Goal: Information Seeking & Learning: Learn about a topic

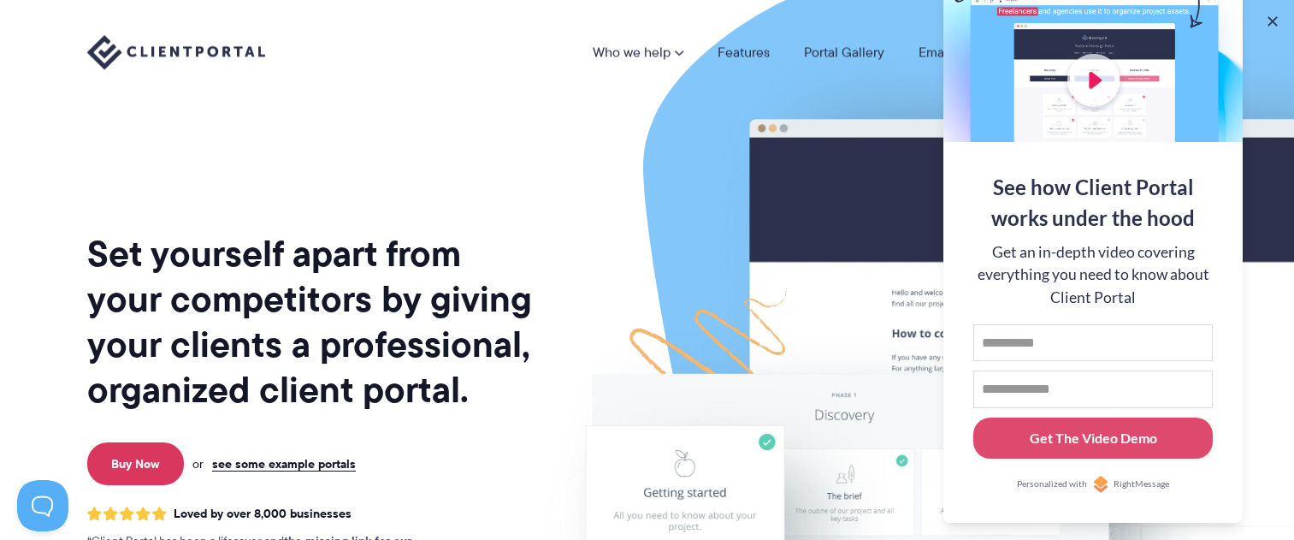
click at [1281, 22] on div "Who we help Who we help View pricing Agencies See how Client Portal can help gi…" at bounding box center [647, 52] width 1294 height 104
click at [1275, 23] on button at bounding box center [1272, 21] width 21 height 21
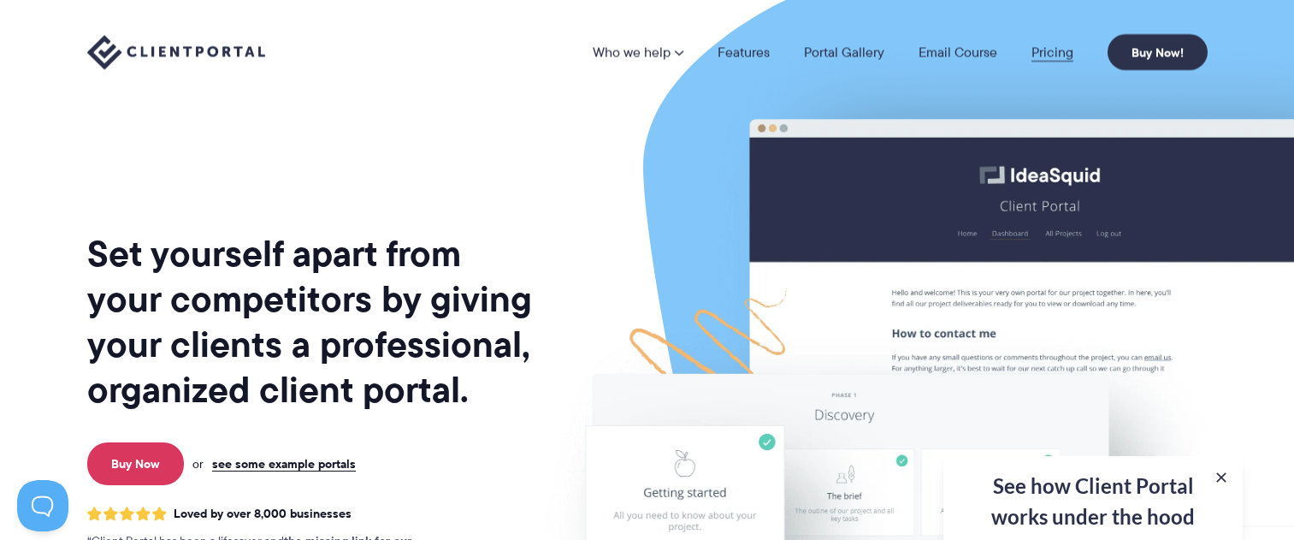
click at [1064, 52] on link "Pricing" at bounding box center [1052, 52] width 42 height 14
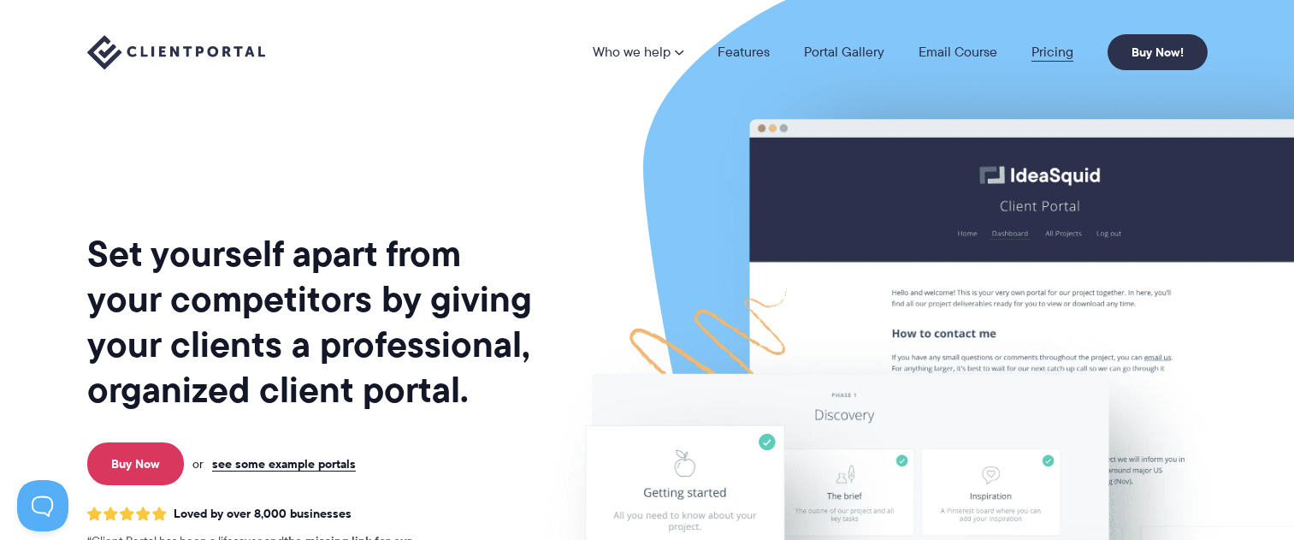
click at [1054, 49] on link "Pricing" at bounding box center [1052, 52] width 42 height 14
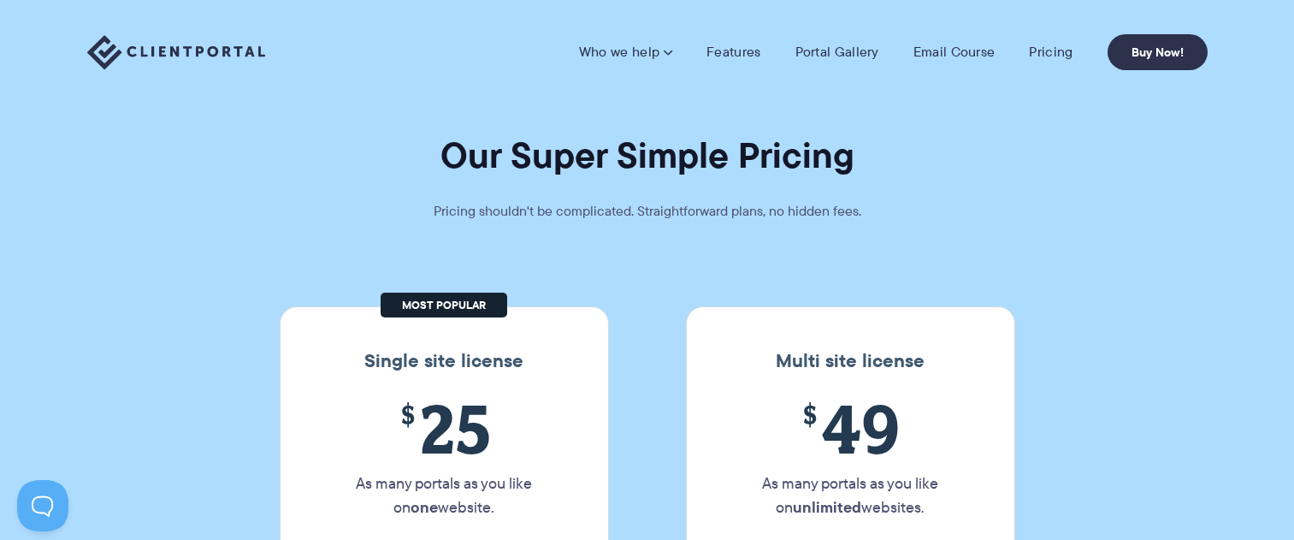
click at [205, 55] on img at bounding box center [176, 52] width 178 height 35
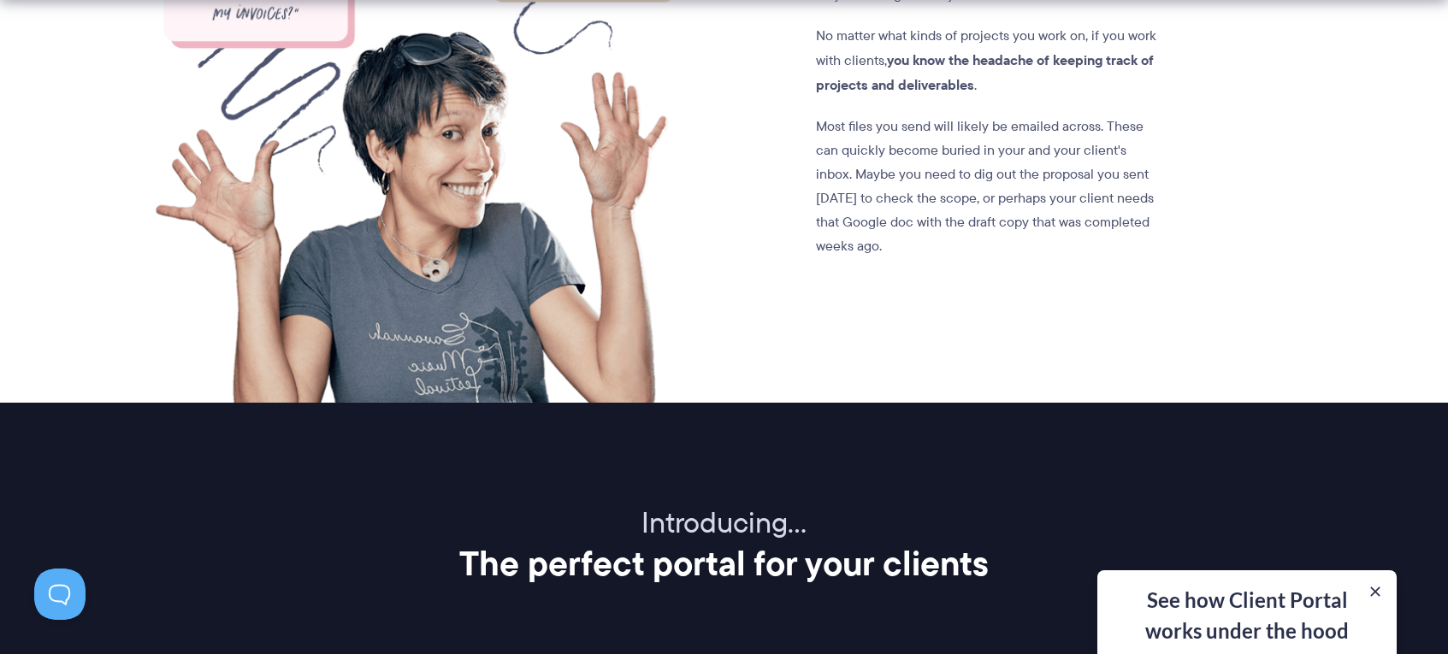
scroll to position [1667, 0]
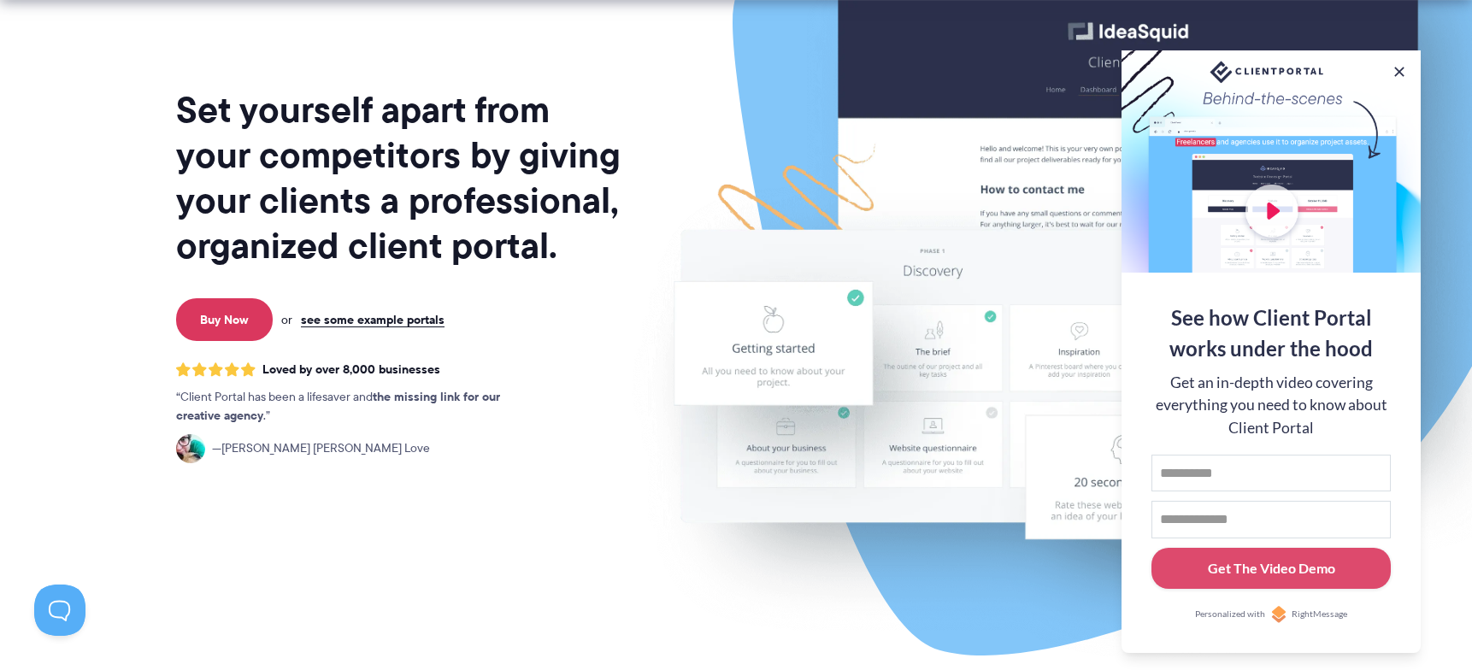
scroll to position [362, 0]
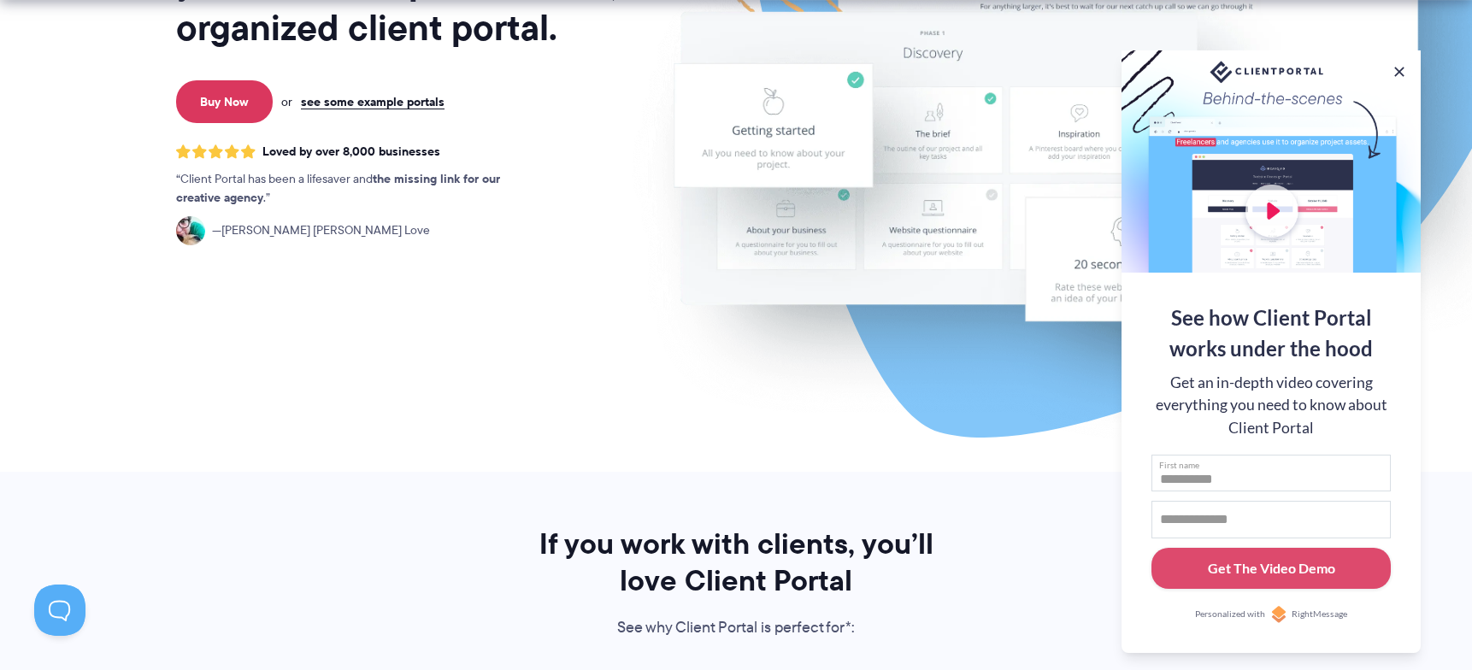
click at [1220, 483] on input "First name" at bounding box center [1271, 474] width 239 height 38
type input "****"
click at [1209, 511] on input "Email address" at bounding box center [1271, 520] width 239 height 38
type input "**********"
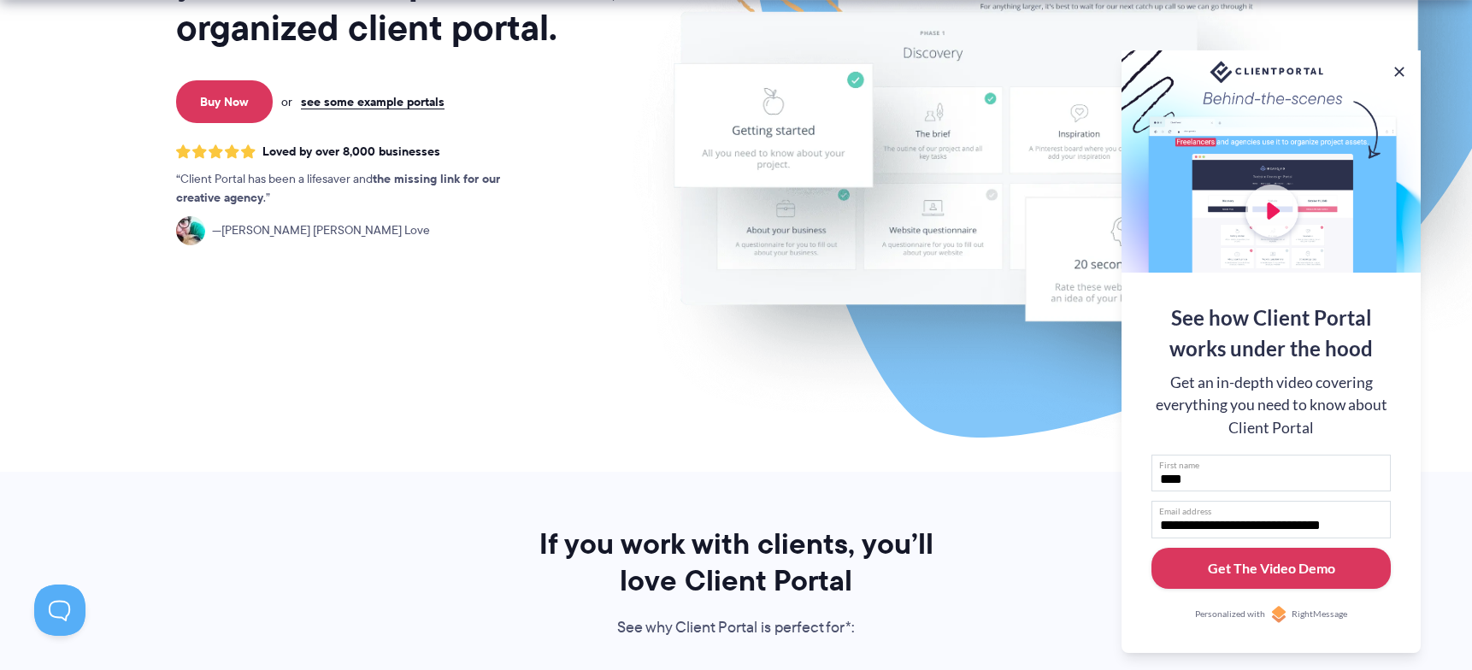
click at [1289, 539] on div "Get The Video Demo" at bounding box center [1271, 568] width 127 height 21
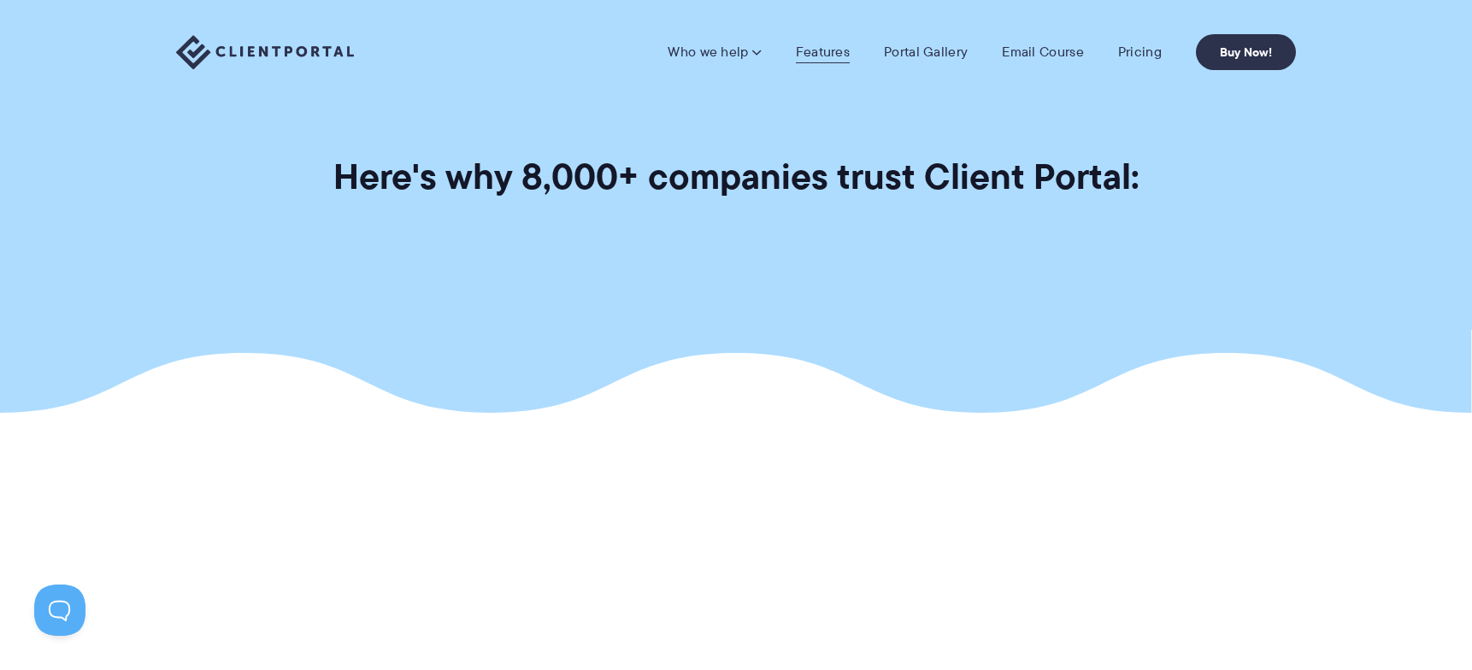
click at [838, 54] on link "Features" at bounding box center [823, 52] width 54 height 17
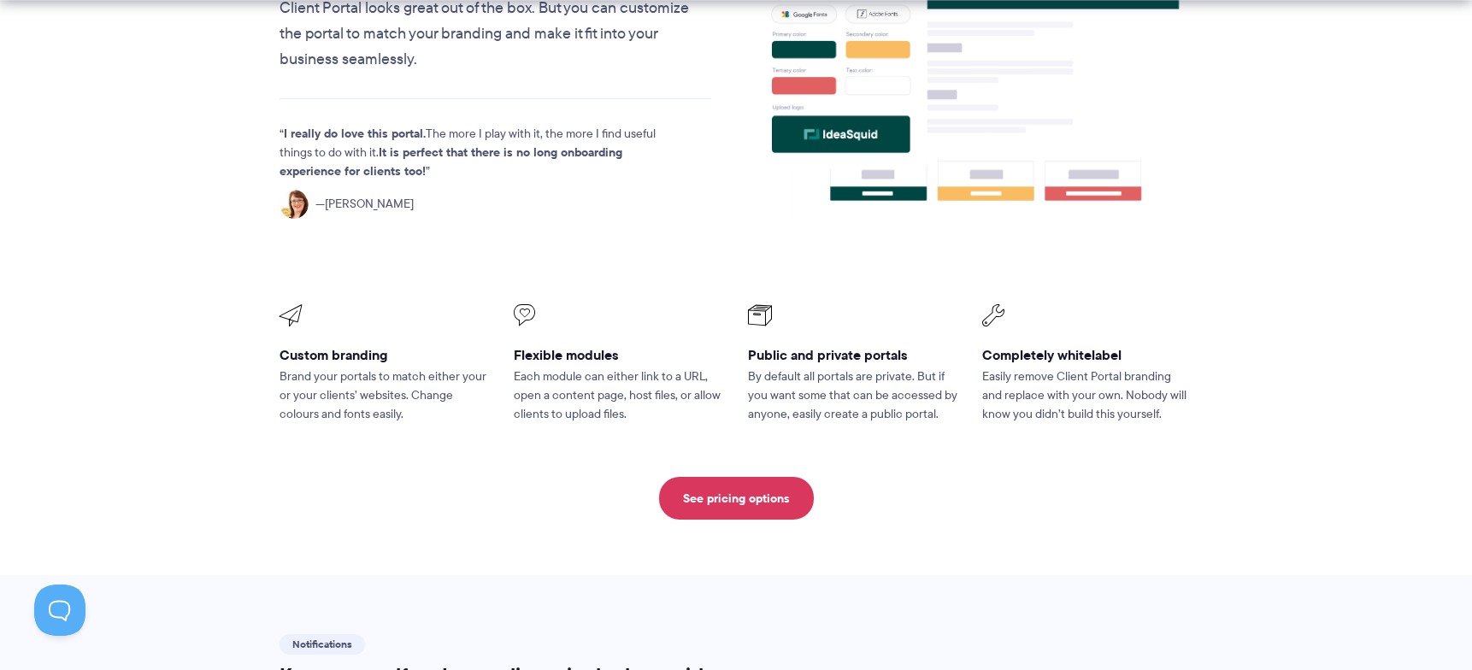
scroll to position [698, 0]
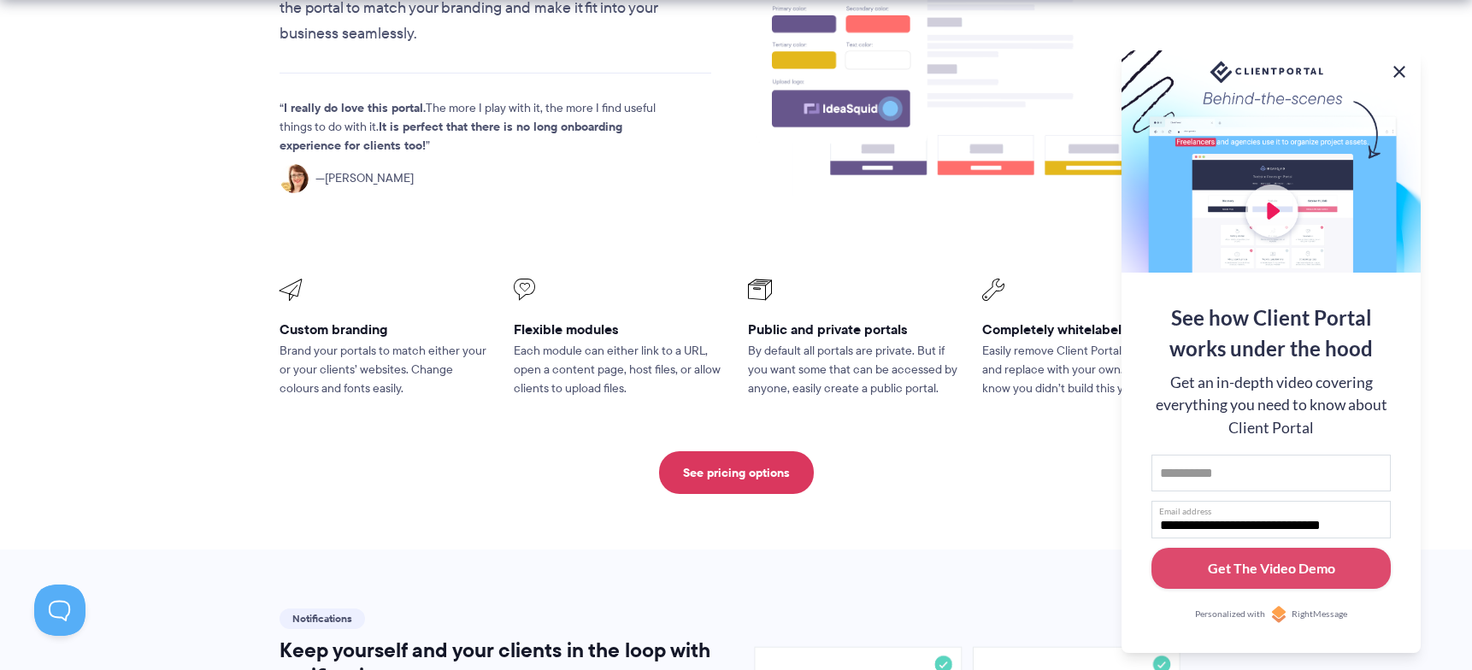
click at [1399, 71] on button at bounding box center [1400, 72] width 21 height 21
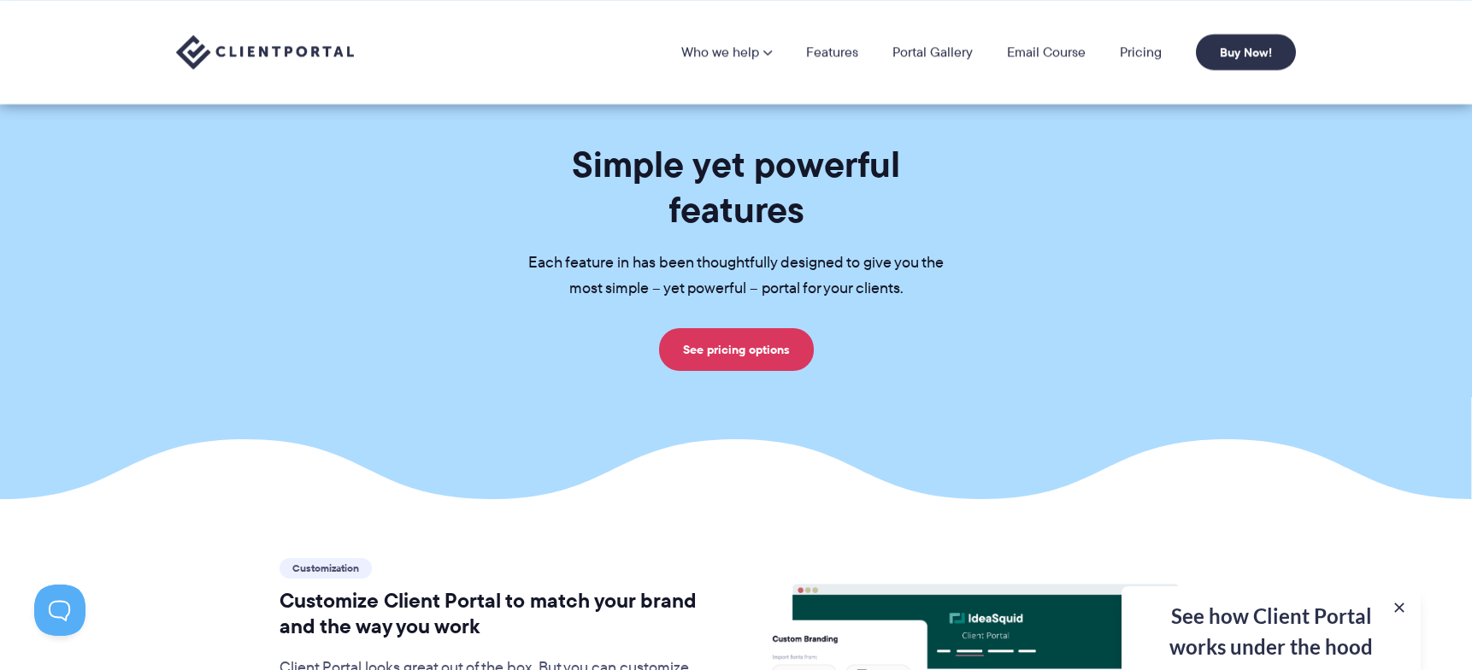
scroll to position [0, 0]
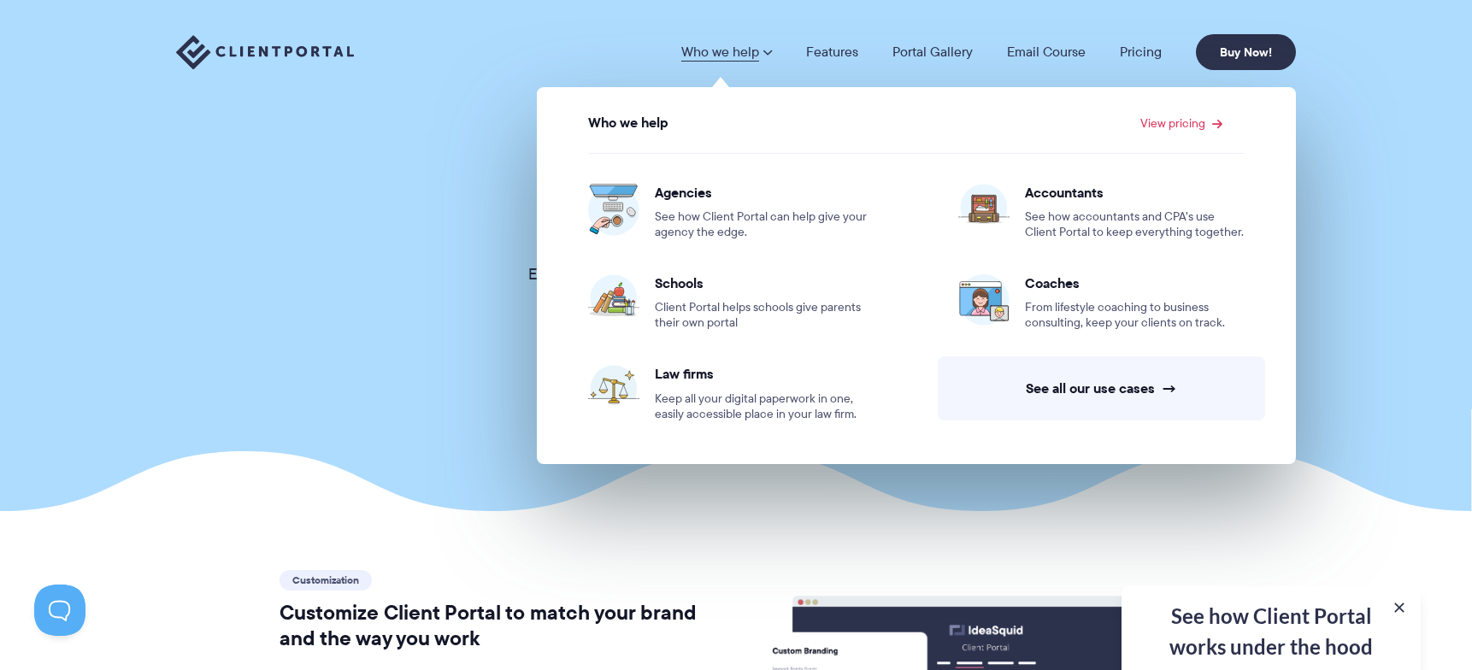
click at [706, 47] on link "Who we help" at bounding box center [727, 52] width 91 height 14
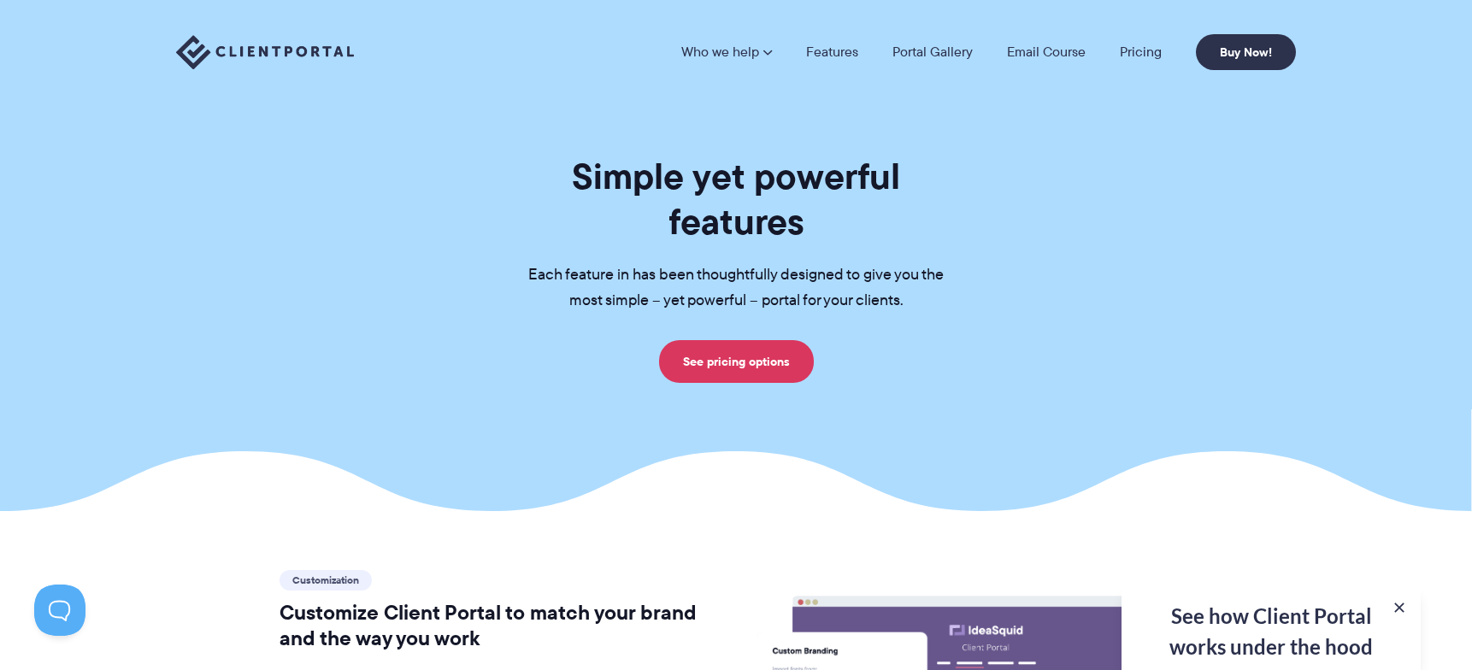
click at [706, 47] on link "Who we help" at bounding box center [727, 52] width 91 height 14
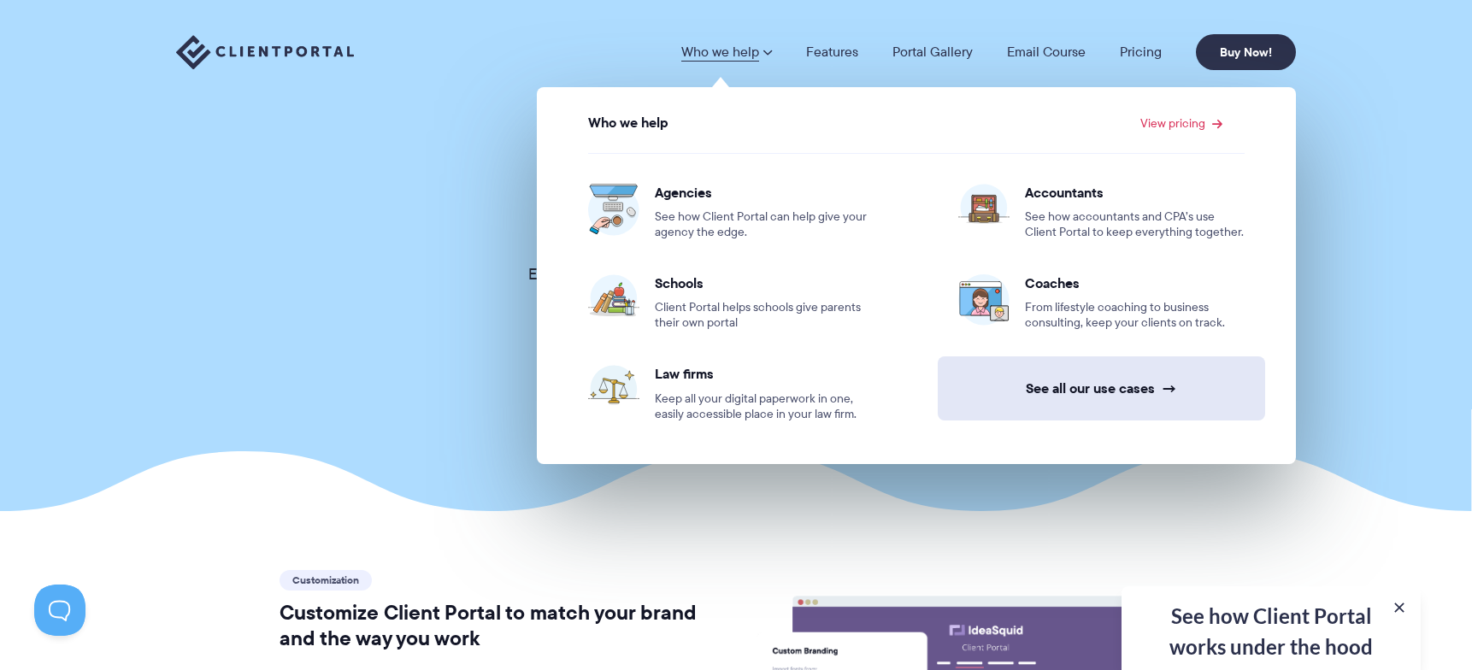
click at [1099, 382] on link "See all our use cases →" at bounding box center [1102, 389] width 328 height 64
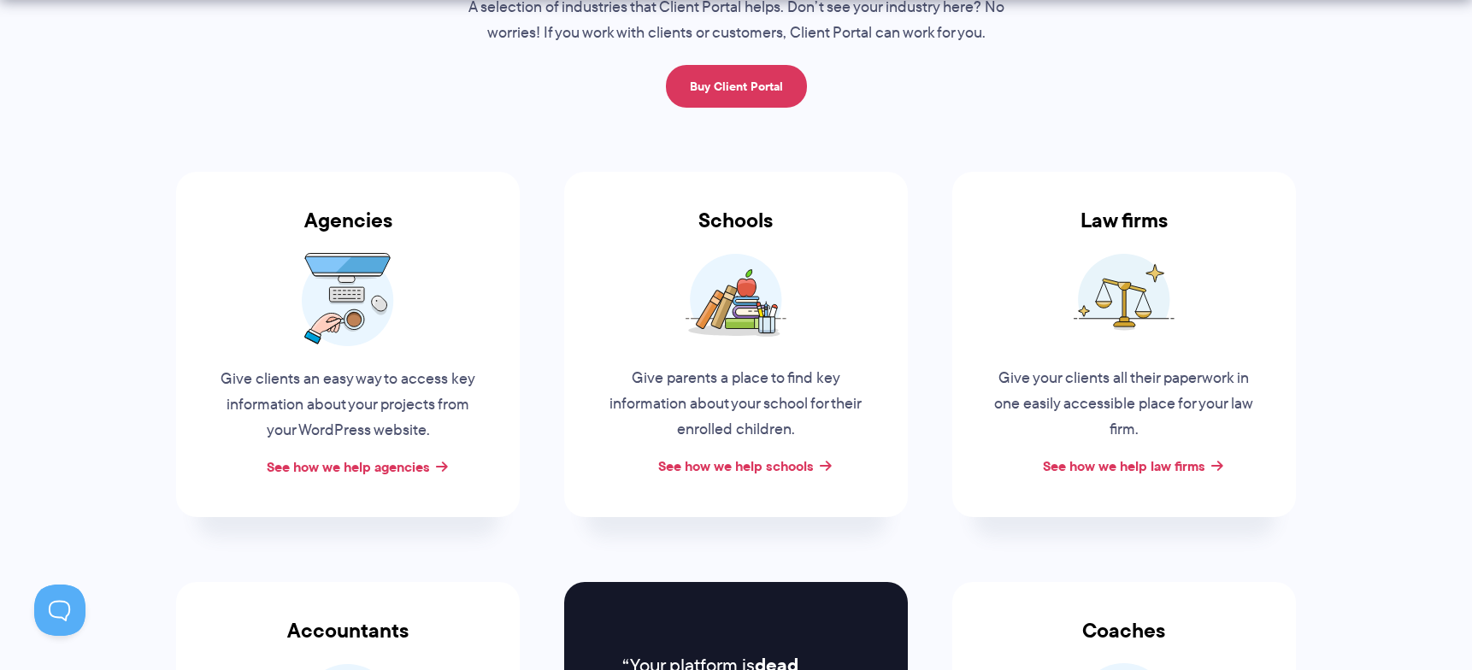
scroll to position [222, 0]
click at [1128, 465] on link "See how we help law firms" at bounding box center [1124, 465] width 162 height 21
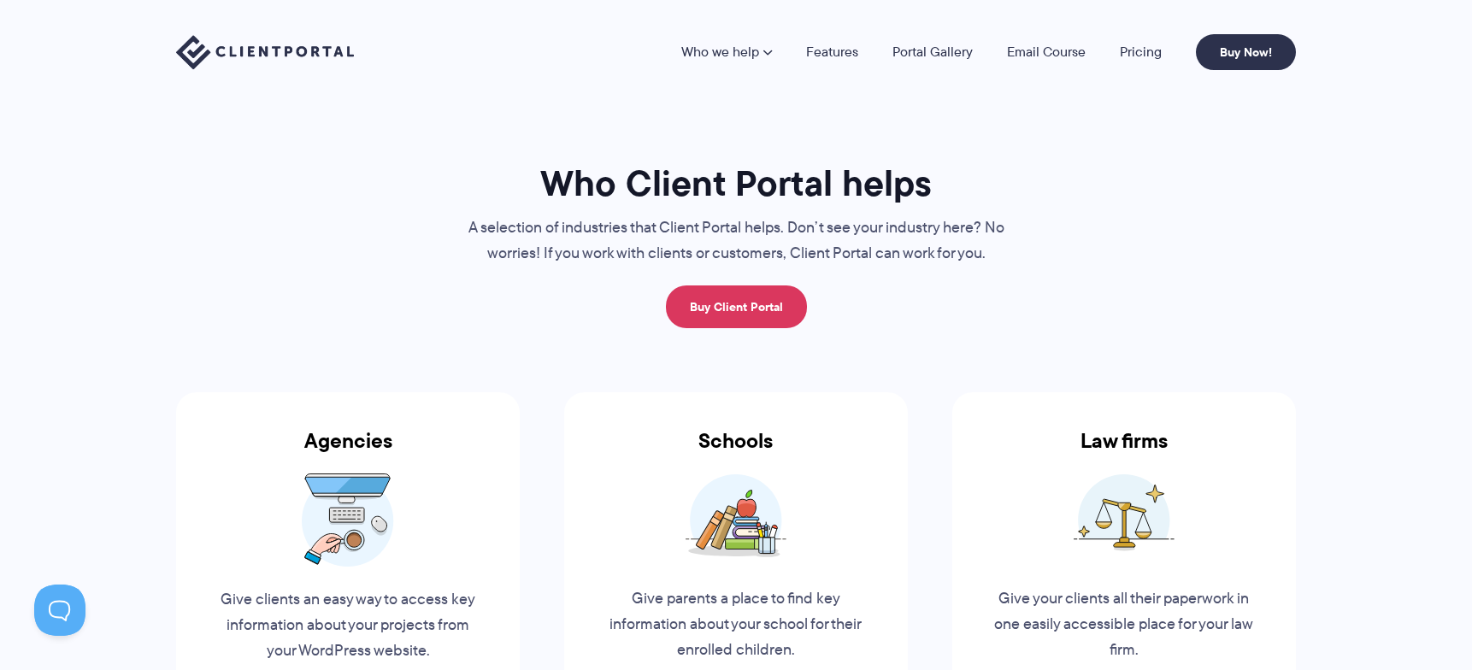
scroll to position [0, 0]
click at [274, 40] on img at bounding box center [265, 52] width 178 height 35
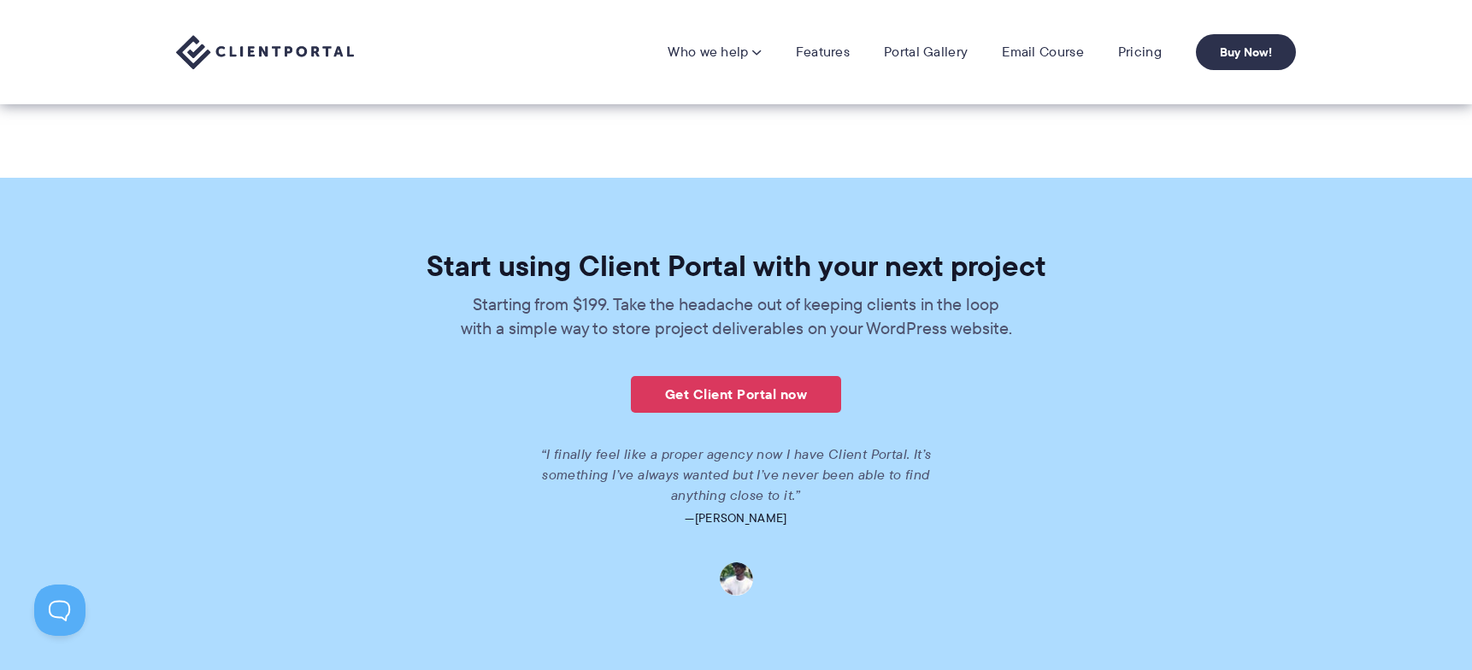
scroll to position [3439, 0]
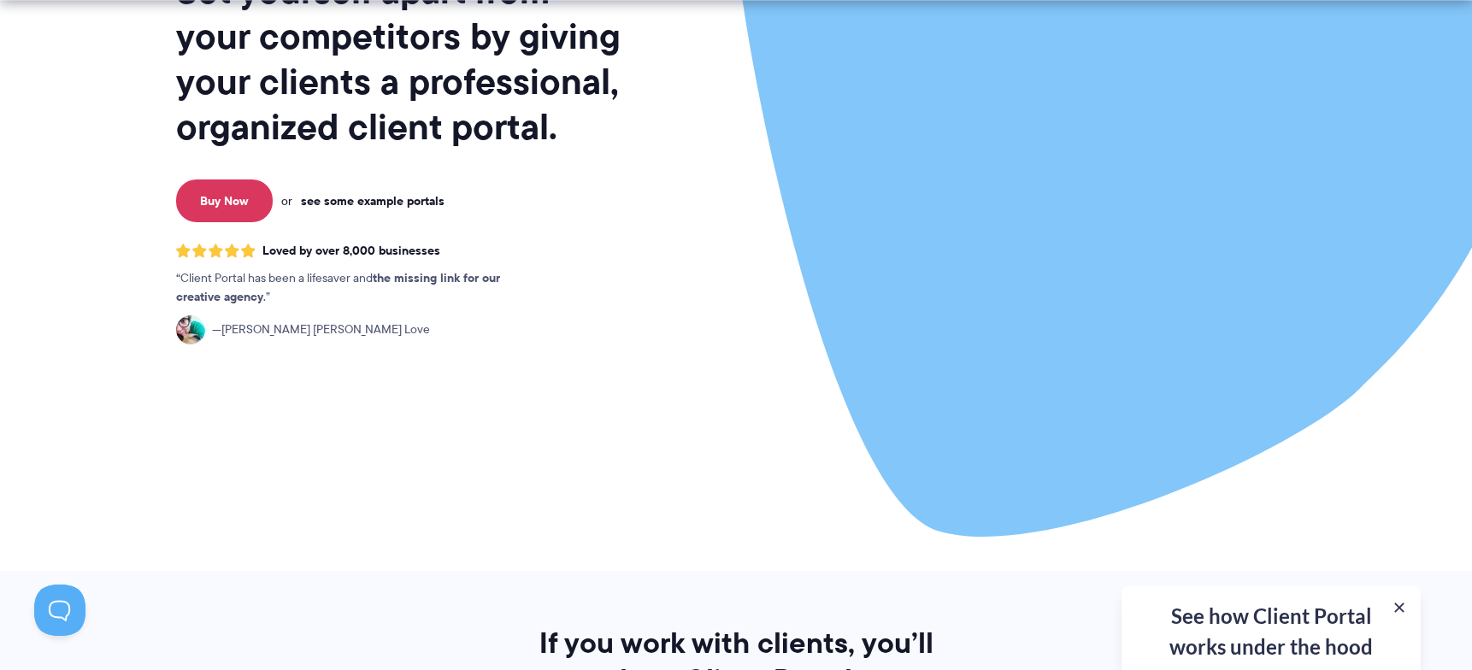
scroll to position [265, 0]
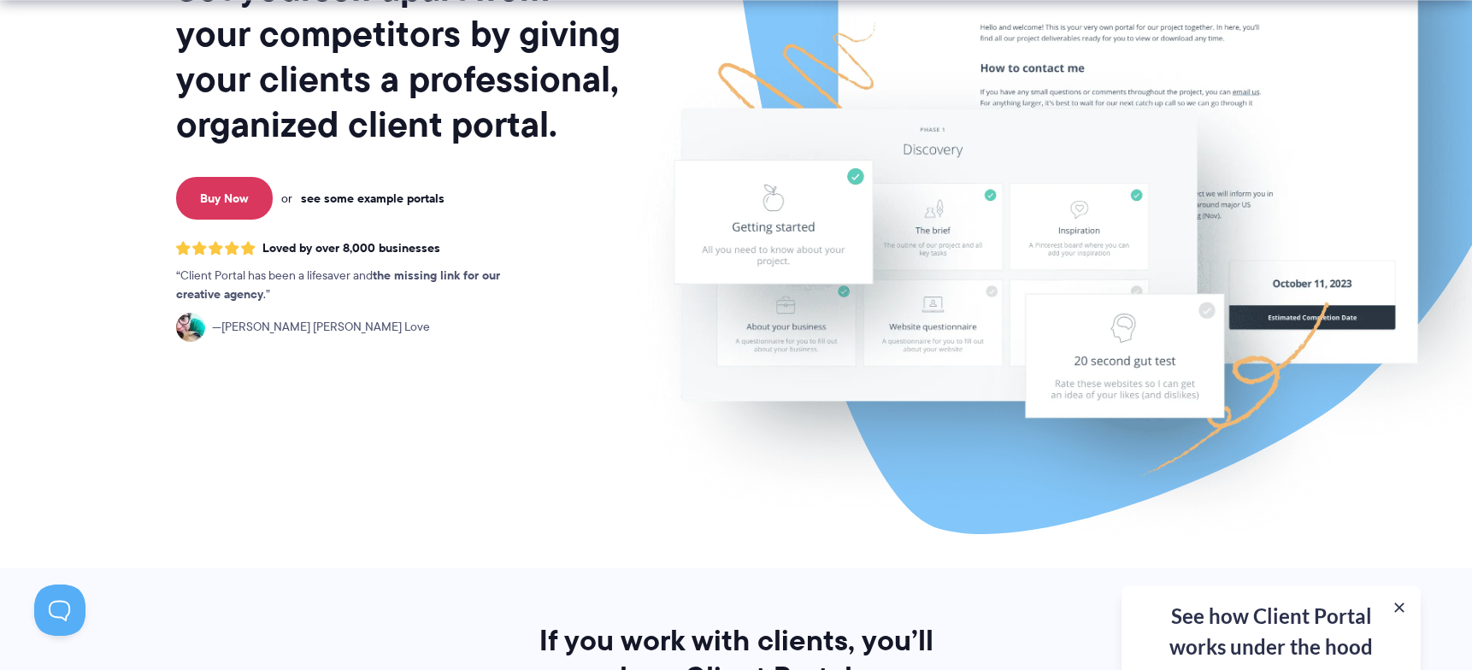
click at [404, 200] on link "see some example portals" at bounding box center [373, 198] width 144 height 15
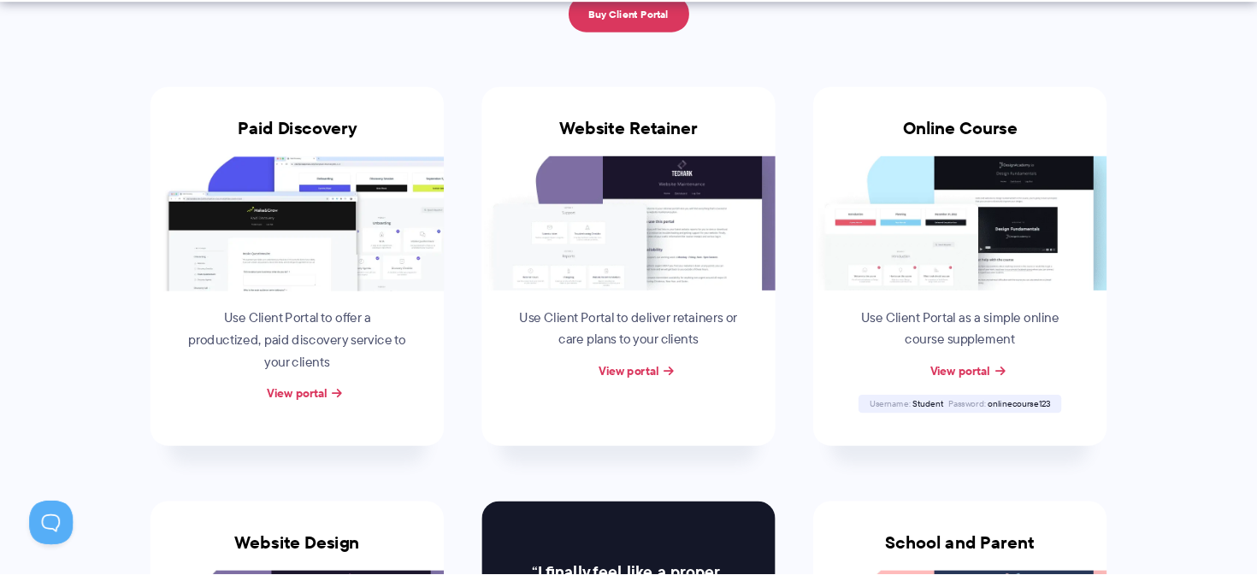
scroll to position [296, 0]
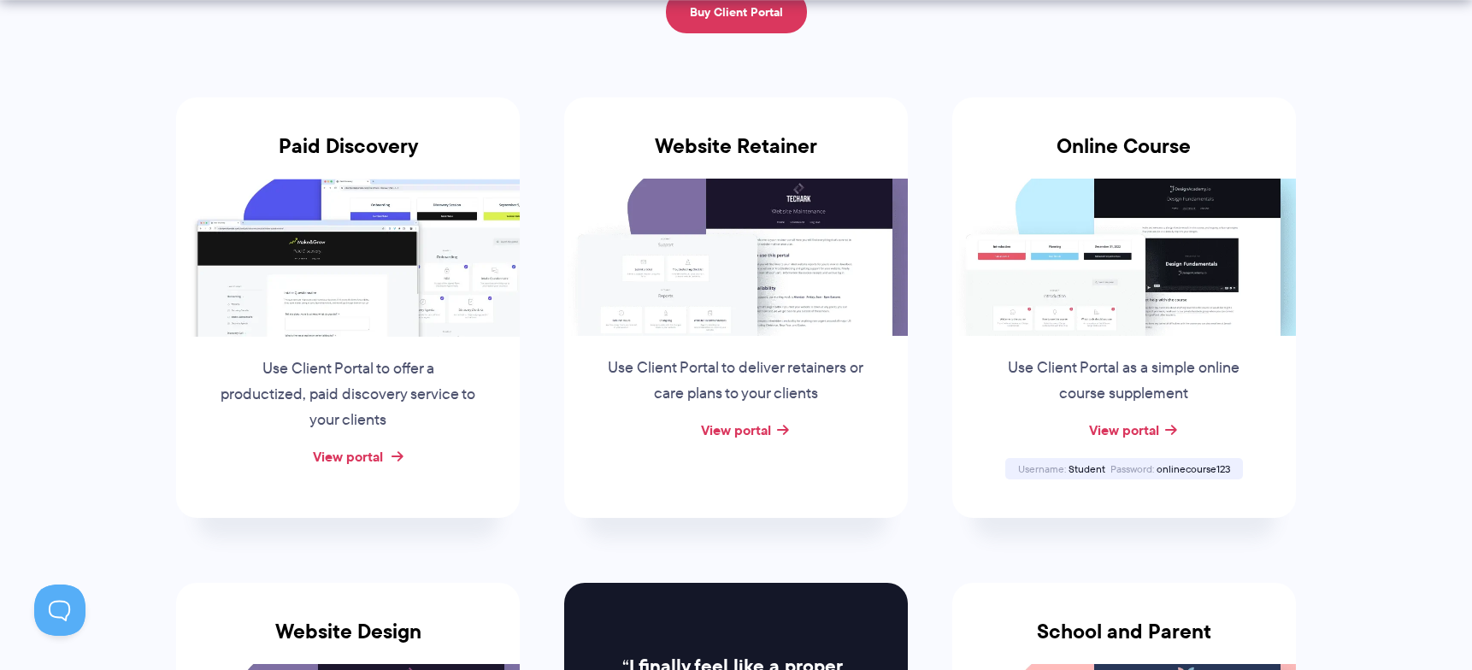
click at [363, 457] on link "View portal" at bounding box center [348, 456] width 70 height 21
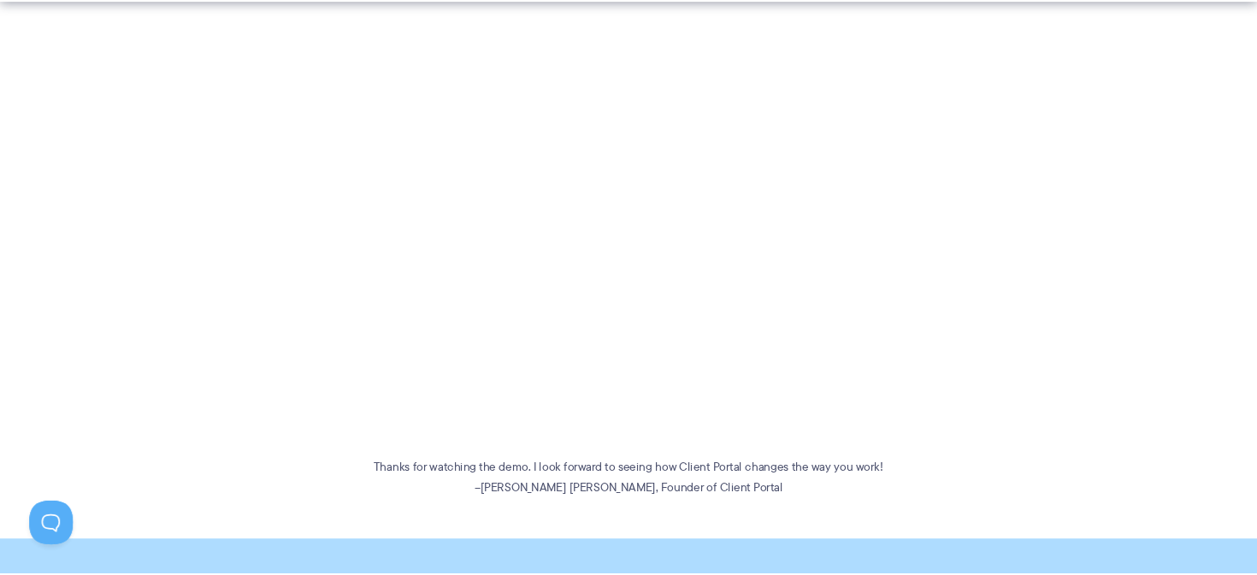
scroll to position [503, 0]
